Goal: Task Accomplishment & Management: Manage account settings

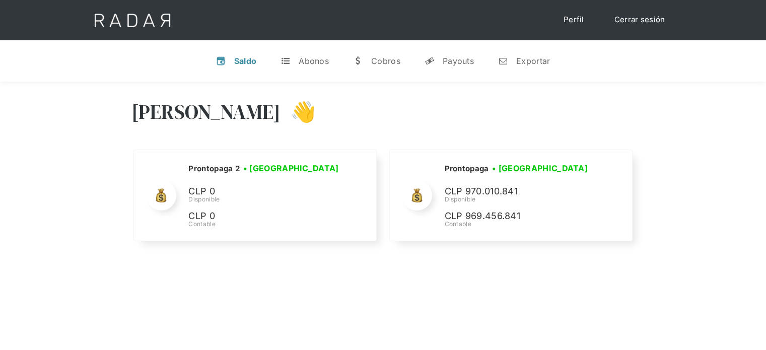
click at [640, 120] on div "Hola José 👋 Cargando tus cuentas... Nombre de la empresa • Conectada • Desconec…" at bounding box center [383, 172] width 766 height 180
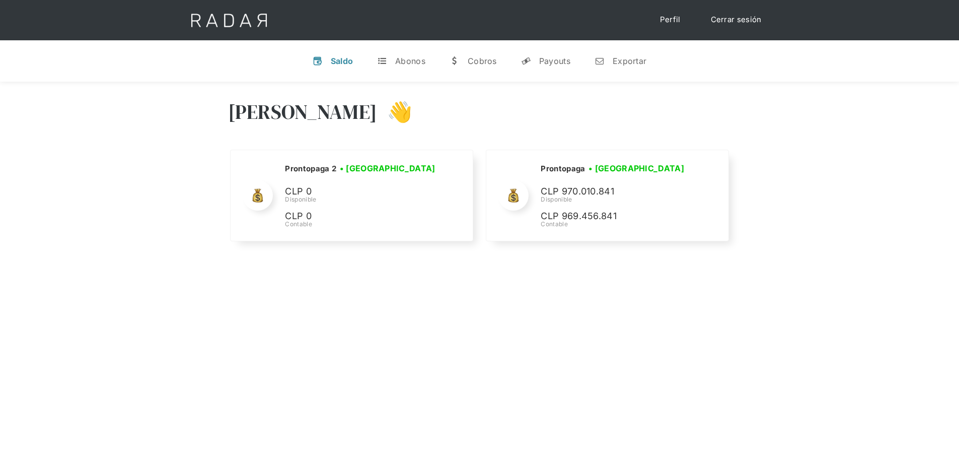
drag, startPoint x: 692, startPoint y: 108, endPoint x: 681, endPoint y: 104, distance: 11.1
click at [692, 108] on div "Hola José 👋" at bounding box center [479, 119] width 503 height 60
click at [184, 101] on div "Hola José 👋 Cargando tus cuentas... Nombre de la empresa • Conectada • Desconec…" at bounding box center [479, 172] width 959 height 180
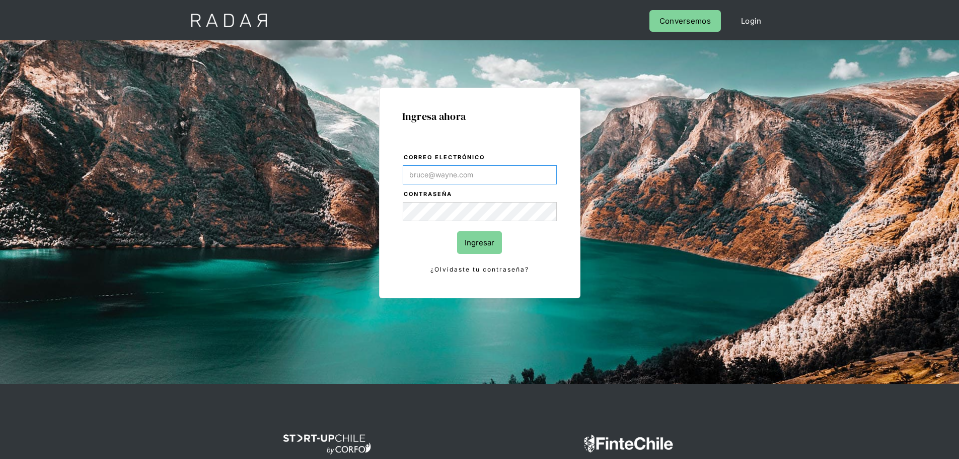
click at [477, 175] on input "Correo electrónico" at bounding box center [480, 174] width 154 height 19
type input "[PERSON_NAME][EMAIL_ADDRESS][PERSON_NAME][DOMAIN_NAME]"
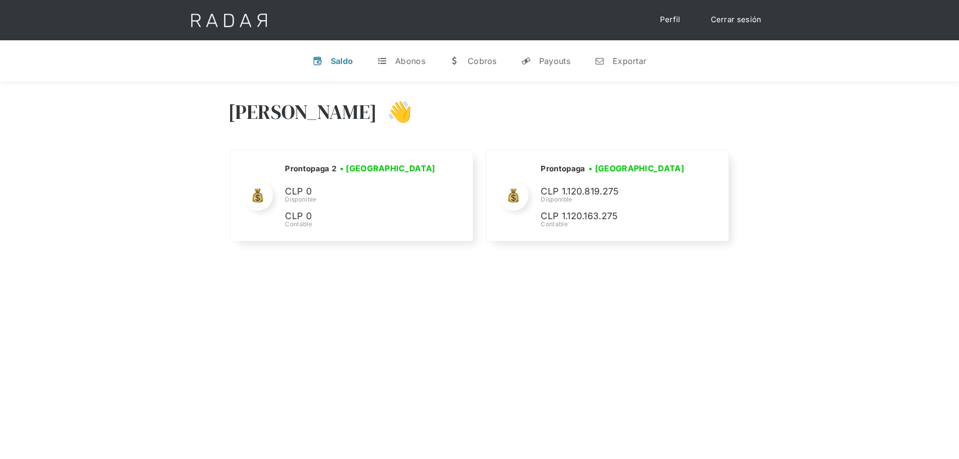
click at [822, 122] on div "[PERSON_NAME] 👋 Cargando tus cuentas... Nombre de la empresa • [GEOGRAPHIC_DATA…" at bounding box center [479, 172] width 959 height 180
